Goal: Task Accomplishment & Management: Manage account settings

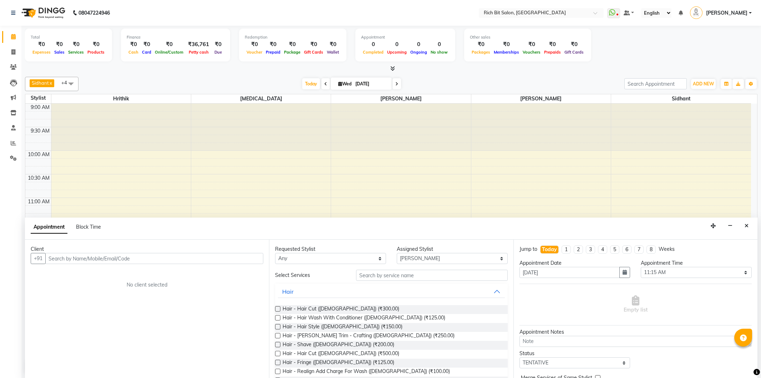
select select "8681"
select select "675"
select select "tentative"
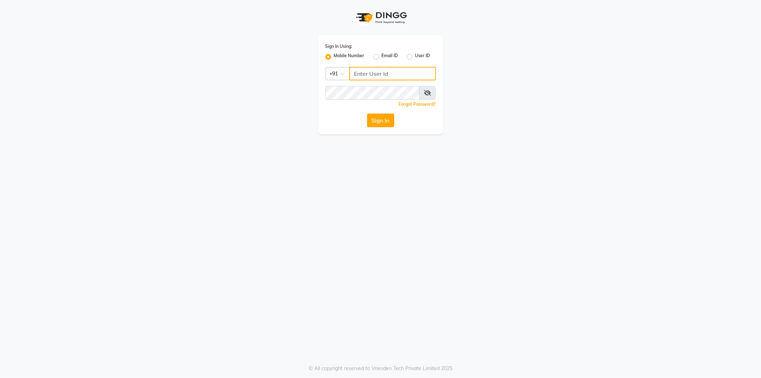
type input "9552287285"
click at [379, 117] on button "Sign In" at bounding box center [380, 120] width 27 height 14
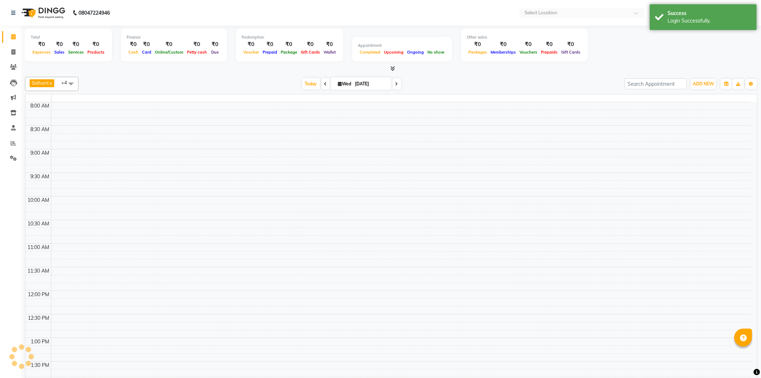
select select "en"
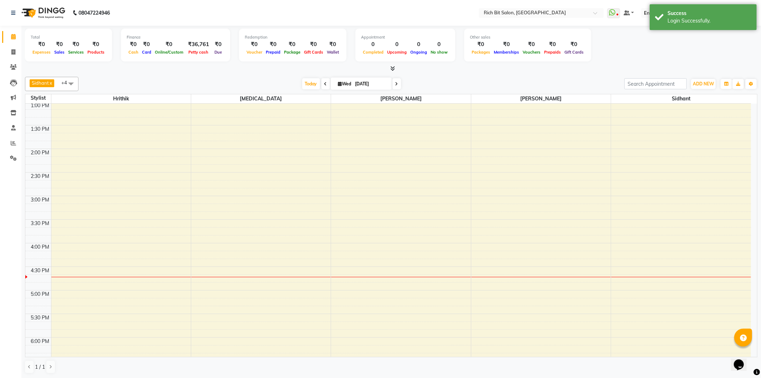
scroll to position [198, 0]
